Goal: Task Accomplishment & Management: Manage account settings

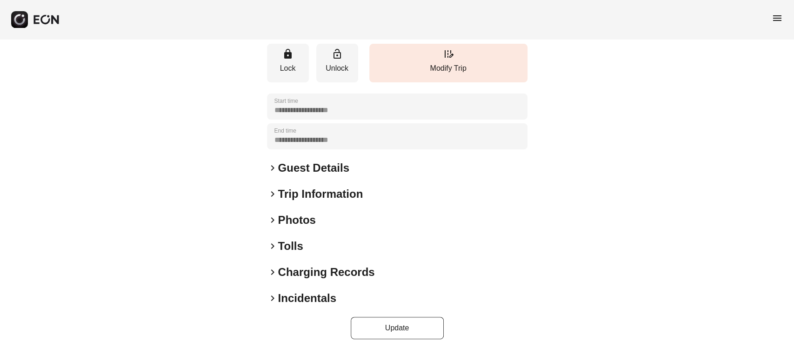
scroll to position [122, 0]
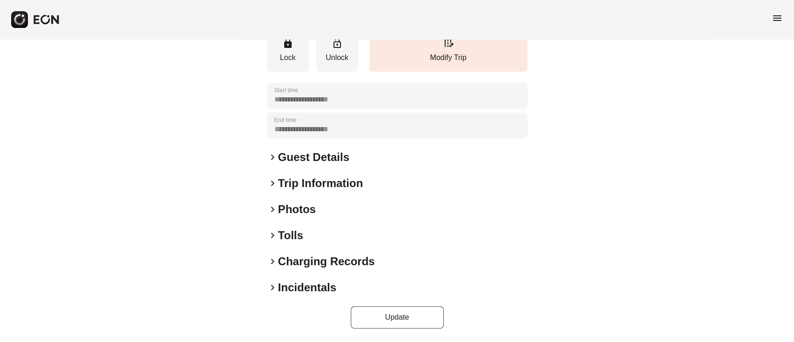
click at [341, 208] on div "keyboard_arrow_right Photos" at bounding box center [397, 209] width 260 height 15
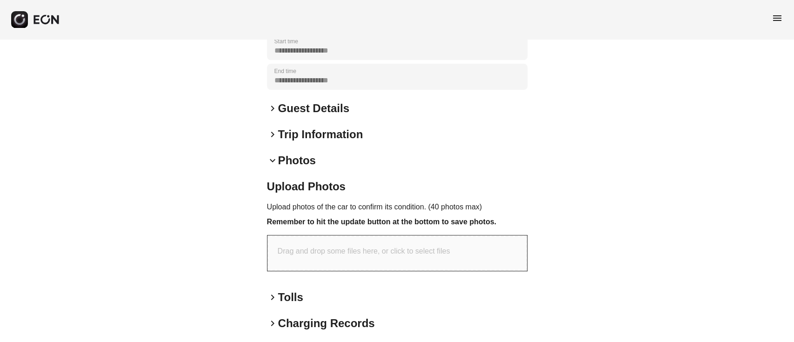
scroll to position [232, 0]
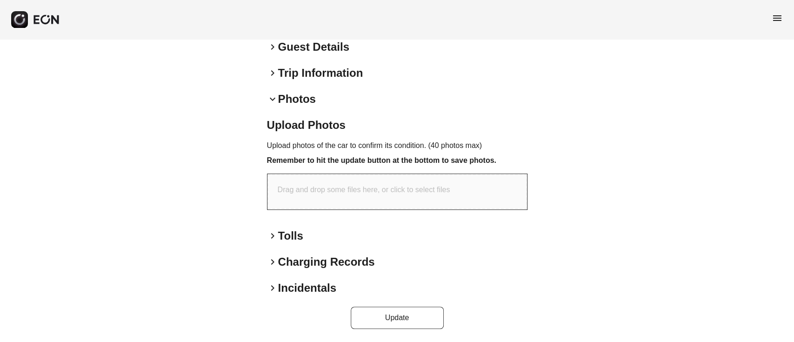
click at [338, 99] on div "keyboard_arrow_down Photos" at bounding box center [397, 99] width 260 height 15
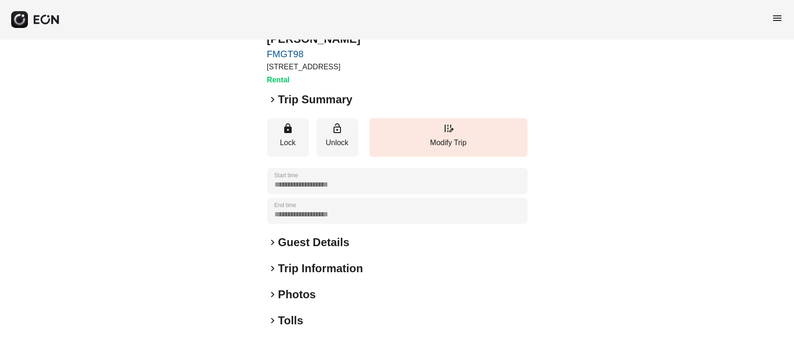
scroll to position [0, 0]
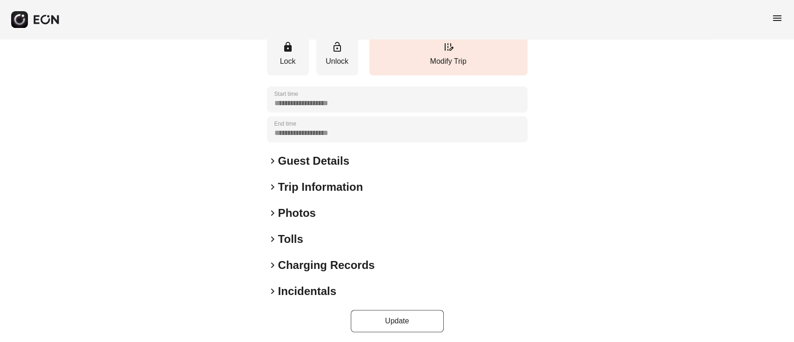
scroll to position [122, 0]
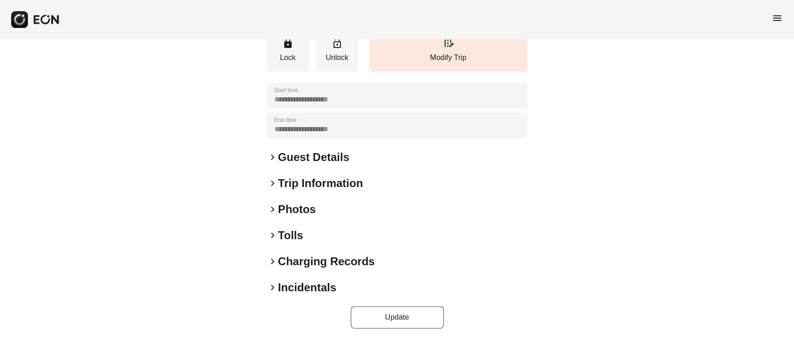
click at [361, 211] on div "keyboard_arrow_right Photos" at bounding box center [397, 209] width 260 height 15
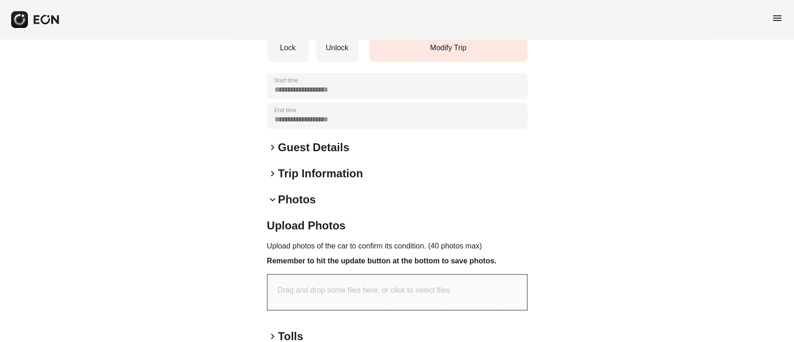
scroll to position [232, 0]
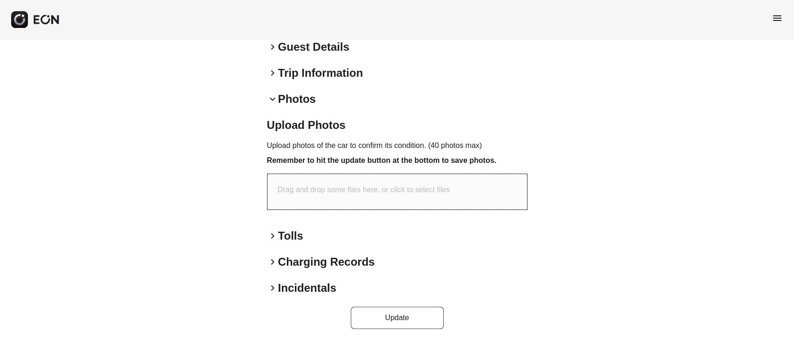
click at [372, 190] on p "Drag and drop some files here, or click to select files" at bounding box center [364, 189] width 172 height 11
type input "**********"
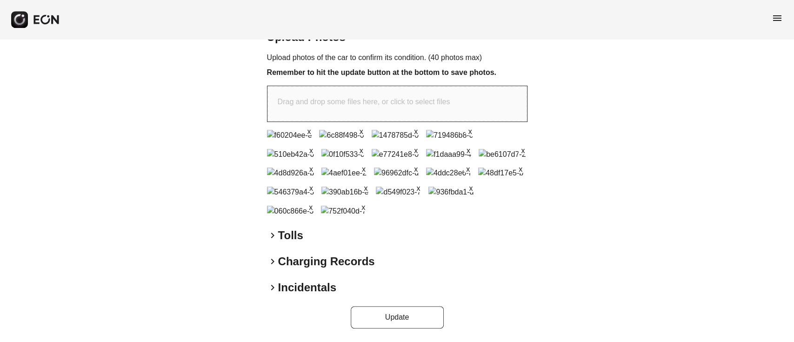
scroll to position [491, 0]
click at [414, 318] on button "Update" at bounding box center [397, 317] width 93 height 22
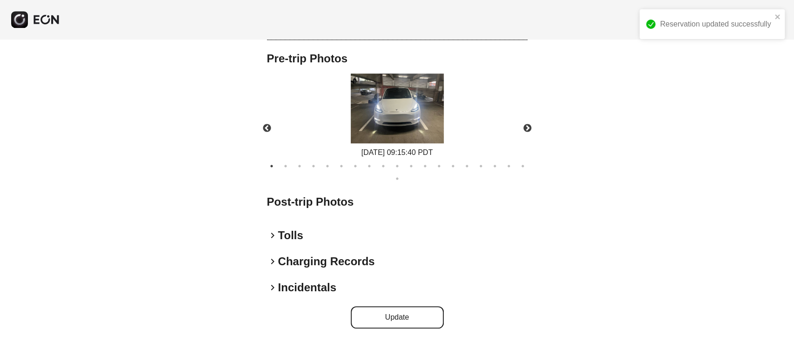
scroll to position [332, 0]
